Goal: Task Accomplishment & Management: Use online tool/utility

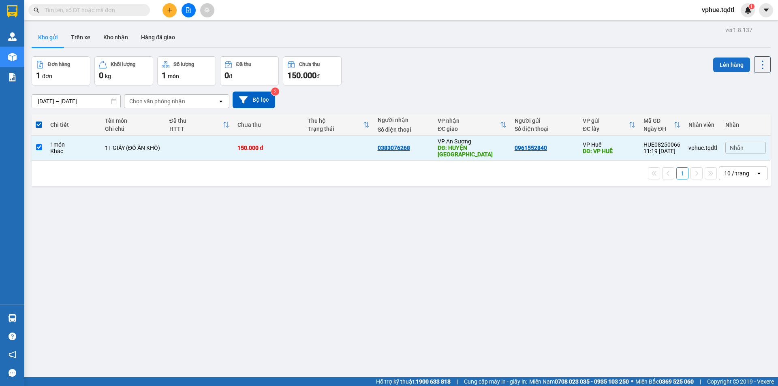
click at [729, 61] on button "Lên hàng" at bounding box center [731, 65] width 37 height 15
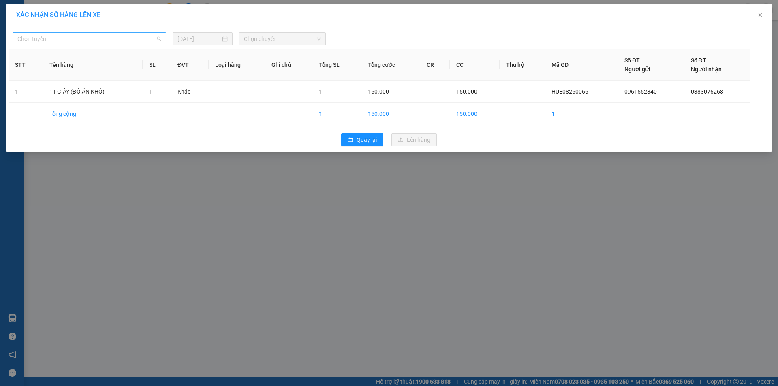
click at [89, 38] on span "Chọn tuyến" at bounding box center [89, 39] width 144 height 12
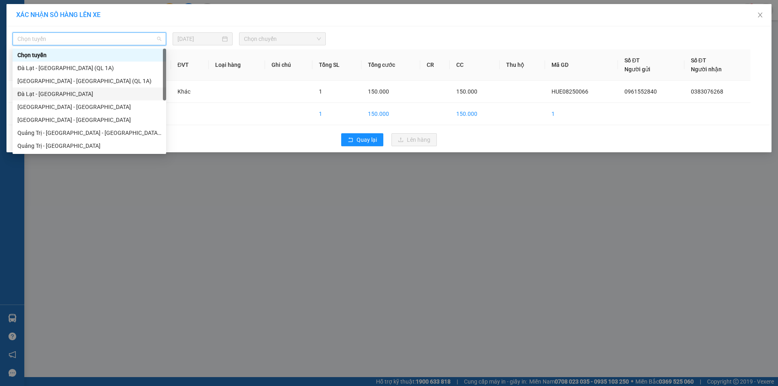
scroll to position [81, 0]
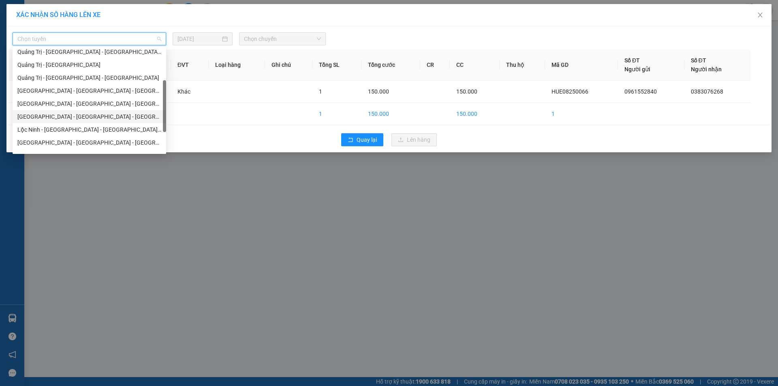
click at [114, 118] on div "[GEOGRAPHIC_DATA] - [GEOGRAPHIC_DATA] - [GEOGRAPHIC_DATA] - [GEOGRAPHIC_DATA]" at bounding box center [89, 116] width 144 height 9
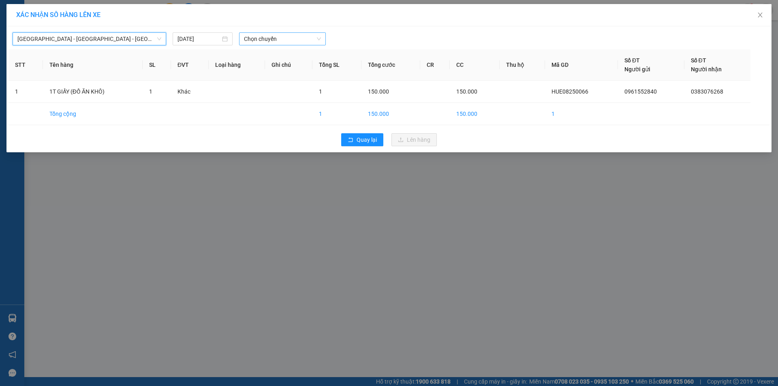
click at [295, 41] on span "Chọn chuyến" at bounding box center [282, 39] width 77 height 12
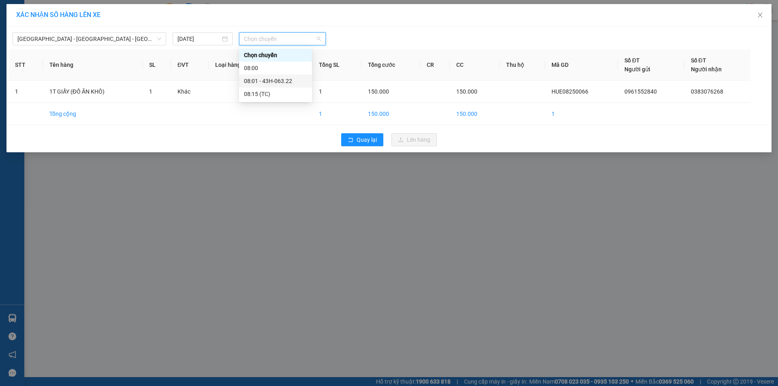
click at [292, 84] on div "08:01 - 43H-063.22" at bounding box center [275, 81] width 63 height 9
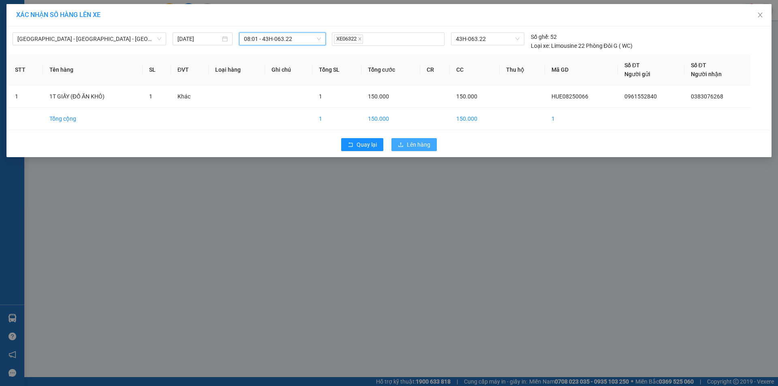
click at [422, 146] on span "Lên hàng" at bounding box center [418, 144] width 23 height 9
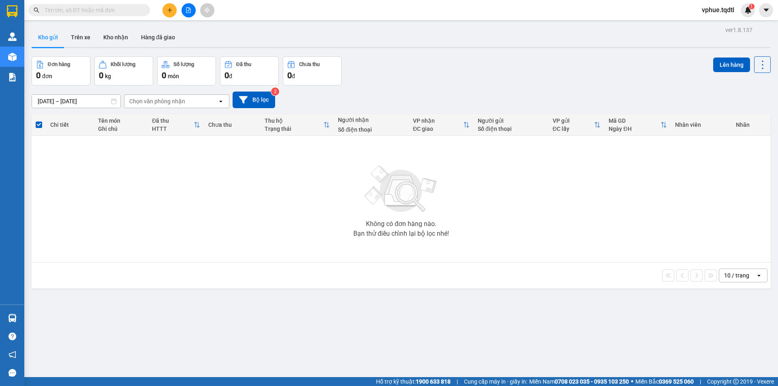
click at [190, 12] on icon "file-add" at bounding box center [188, 10] width 4 height 6
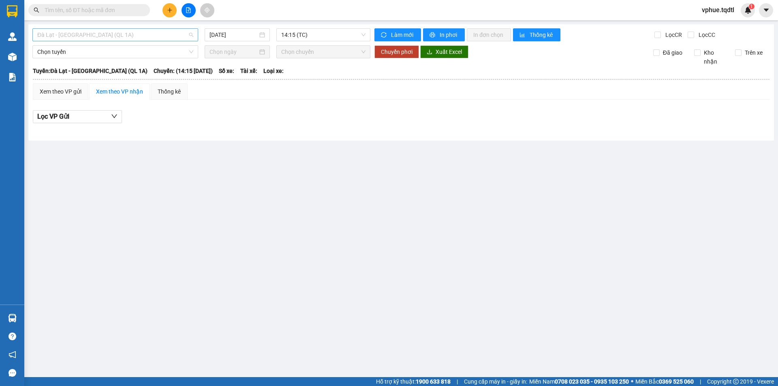
click at [111, 35] on span "Đà Lạt - [GEOGRAPHIC_DATA] (QL 1A)" at bounding box center [115, 35] width 156 height 12
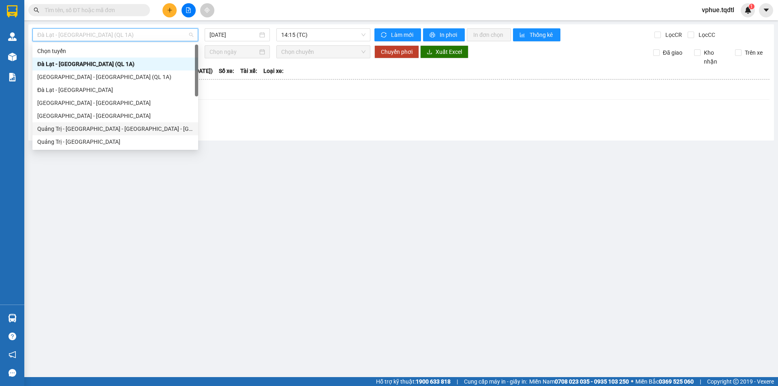
scroll to position [143, 0]
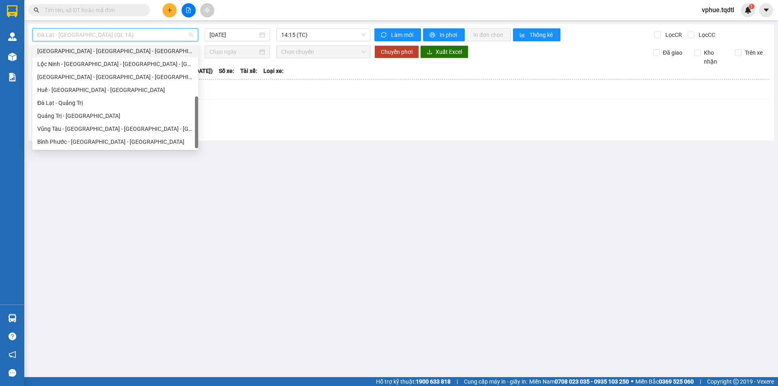
click at [173, 56] on div "[GEOGRAPHIC_DATA] - [GEOGRAPHIC_DATA] - [GEOGRAPHIC_DATA] - [GEOGRAPHIC_DATA]" at bounding box center [115, 51] width 166 height 13
type input "[DATE]"
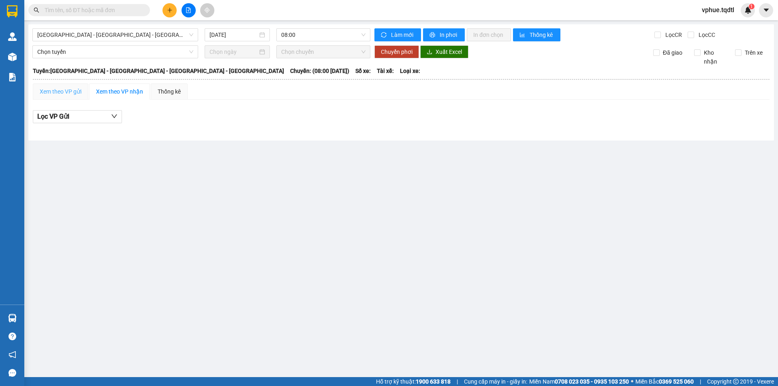
click at [57, 84] on div "Xem theo VP gửi" at bounding box center [61, 91] width 56 height 16
click at [338, 32] on span "08:00" at bounding box center [323, 35] width 84 height 12
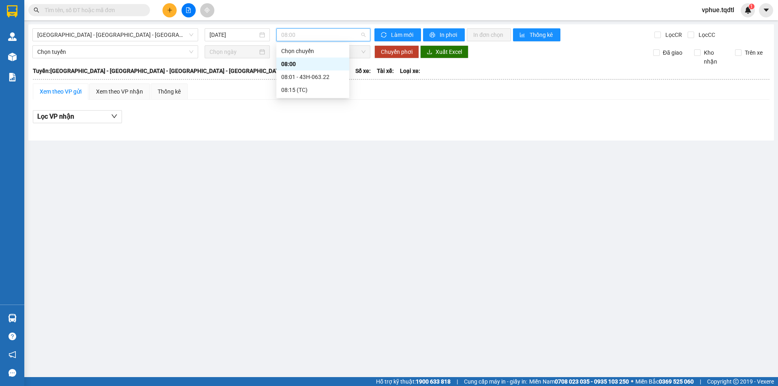
click at [325, 74] on div "08:01 - 43H-063.22" at bounding box center [312, 77] width 63 height 9
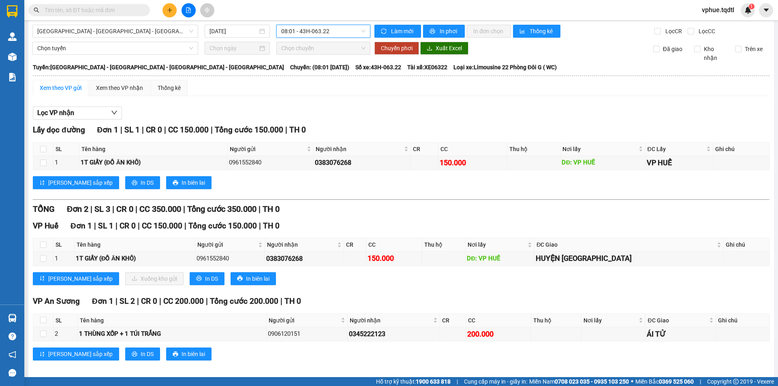
scroll to position [10, 0]
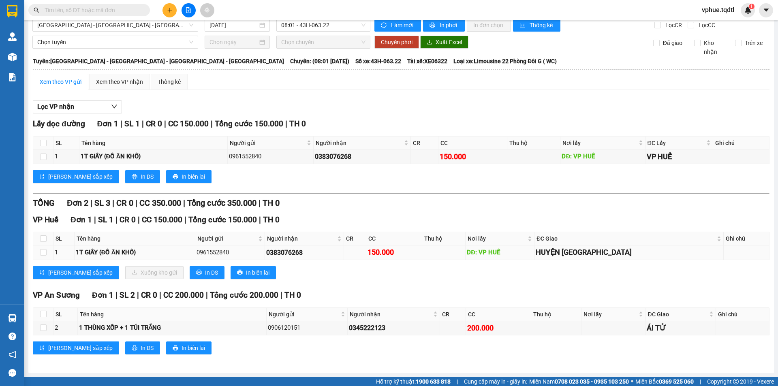
click at [316, 253] on div "0383076268" at bounding box center [304, 253] width 76 height 10
copy div "0383076268"
click at [293, 248] on div "0383076268" at bounding box center [304, 253] width 76 height 10
click at [560, 266] on div "[PERSON_NAME] sắp xếp Xuống kho gửi In DS In biên lai" at bounding box center [401, 272] width 737 height 13
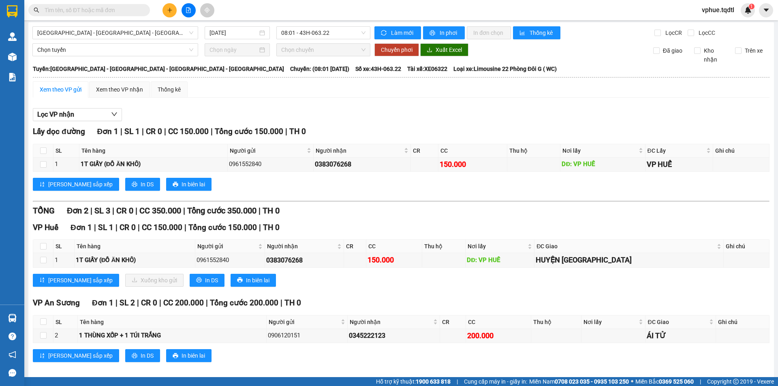
scroll to position [0, 0]
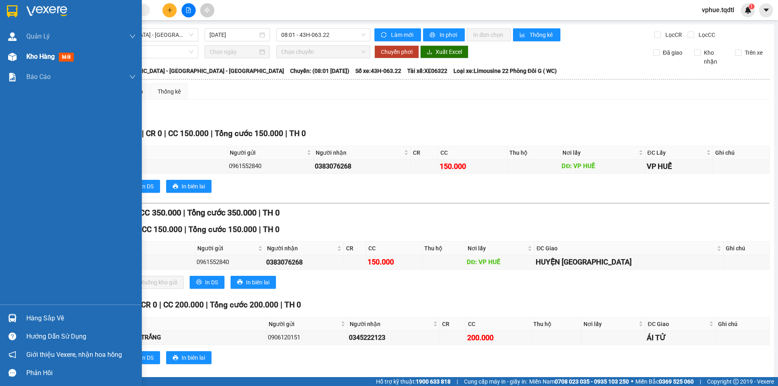
click at [40, 64] on div "Kho hàng mới" at bounding box center [80, 57] width 109 height 20
